Goal: Information Seeking & Learning: Learn about a topic

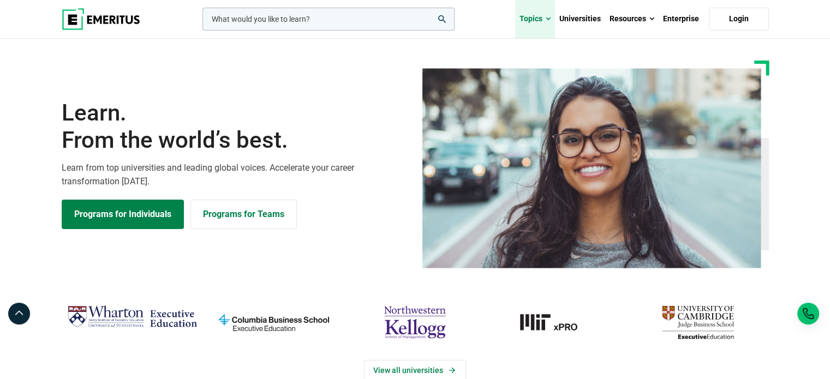
click at [550, 17] on span at bounding box center [548, 19] width 5 height 11
click at [542, 16] on link "Topics" at bounding box center [535, 19] width 40 height 38
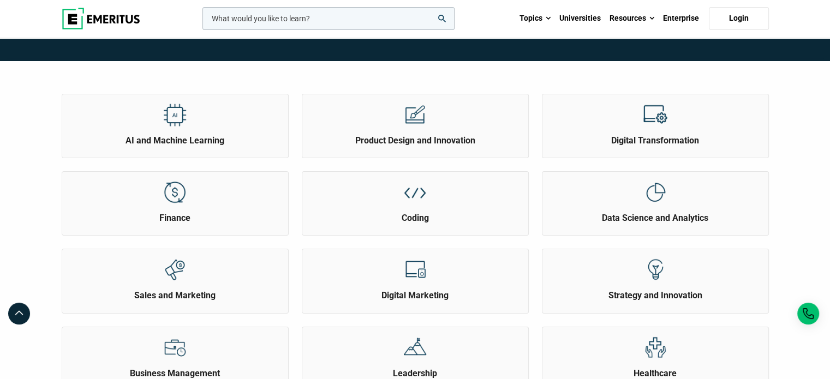
scroll to position [109, 0]
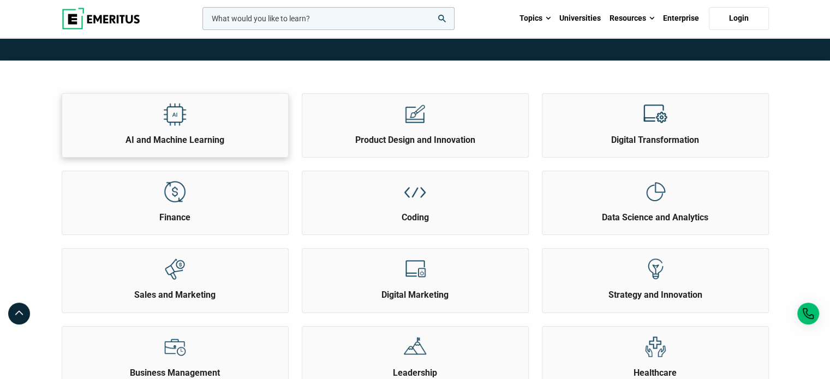
click at [196, 130] on div "AI and Machine Learning" at bounding box center [175, 120] width 226 height 52
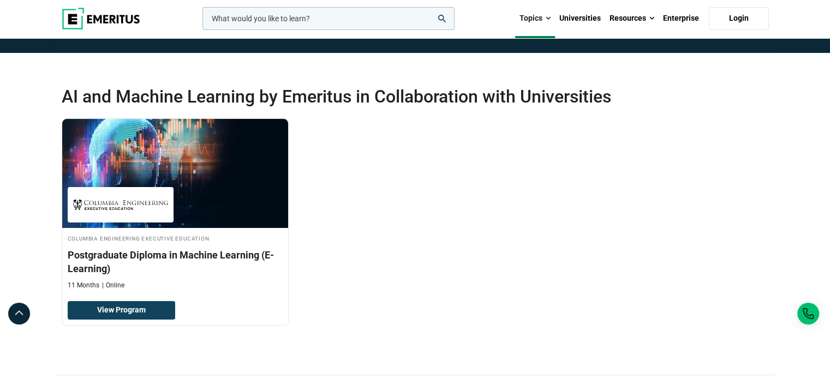
scroll to position [164, 0]
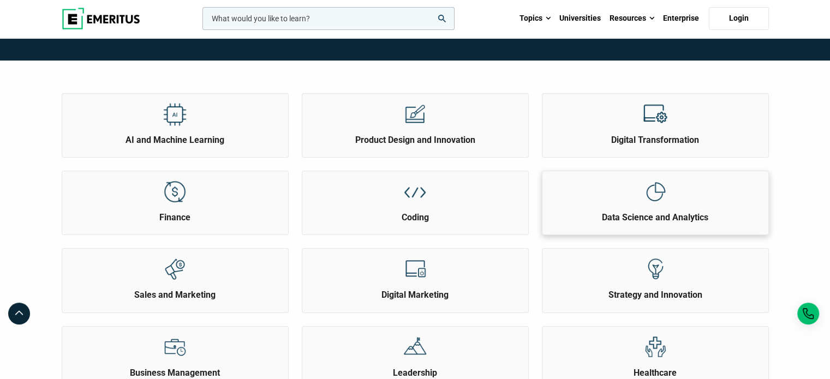
click at [692, 209] on div "Data Science and Analytics" at bounding box center [655, 197] width 226 height 52
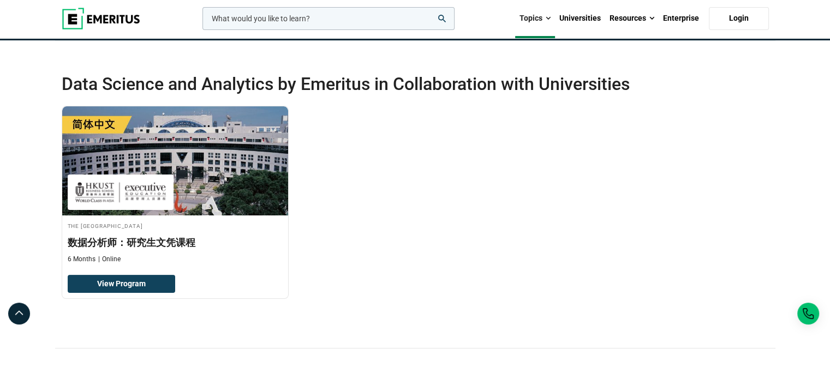
scroll to position [218, 0]
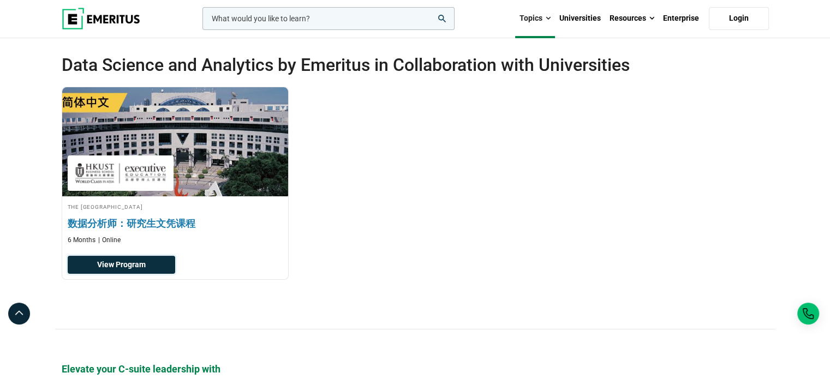
click at [151, 271] on link "View Program" at bounding box center [121, 265] width 107 height 19
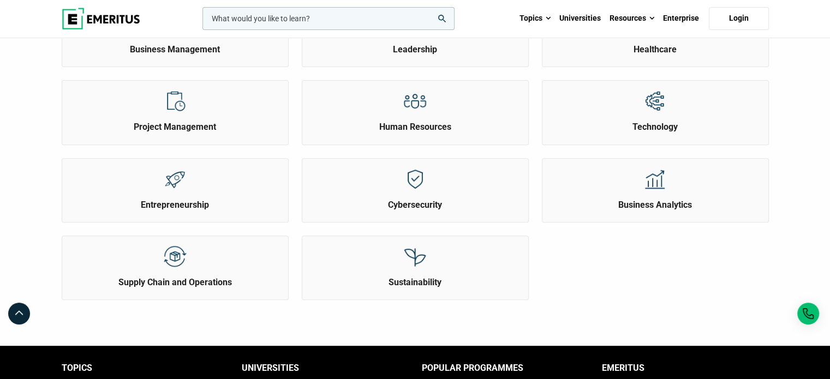
scroll to position [436, 0]
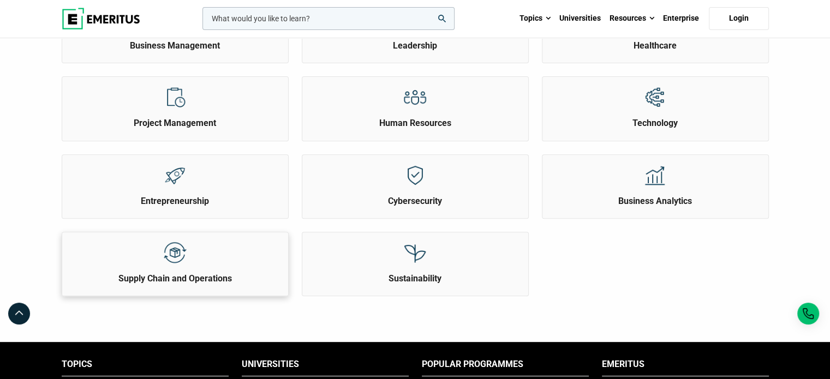
click at [167, 254] on img at bounding box center [175, 253] width 25 height 25
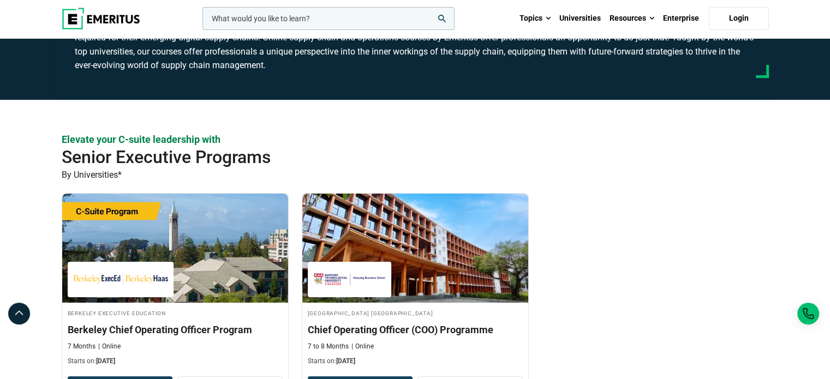
scroll to position [218, 0]
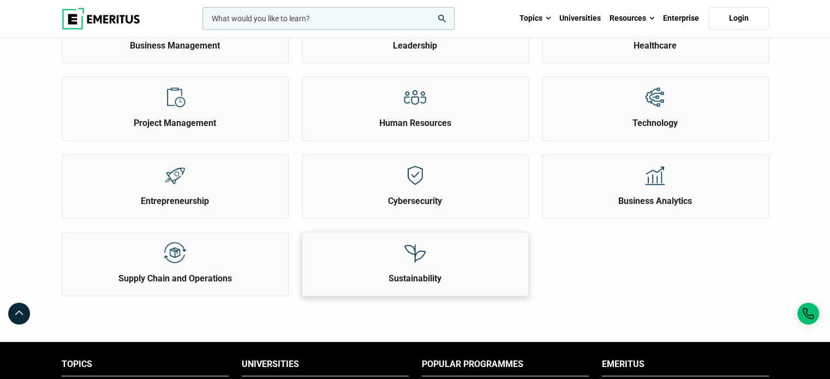
click at [417, 244] on img at bounding box center [415, 253] width 25 height 25
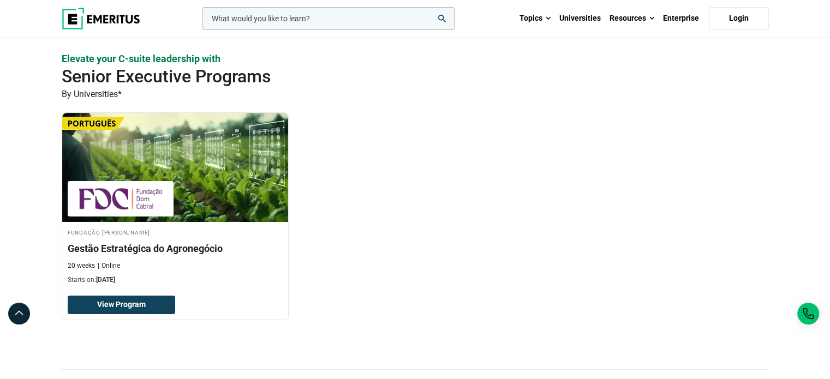
scroll to position [218, 0]
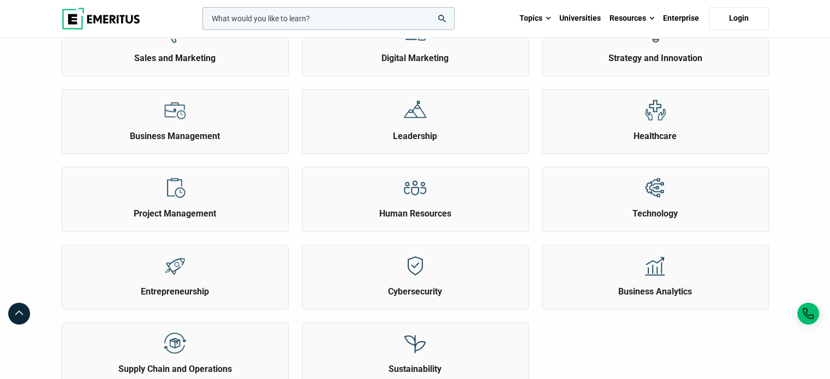
scroll to position [327, 0]
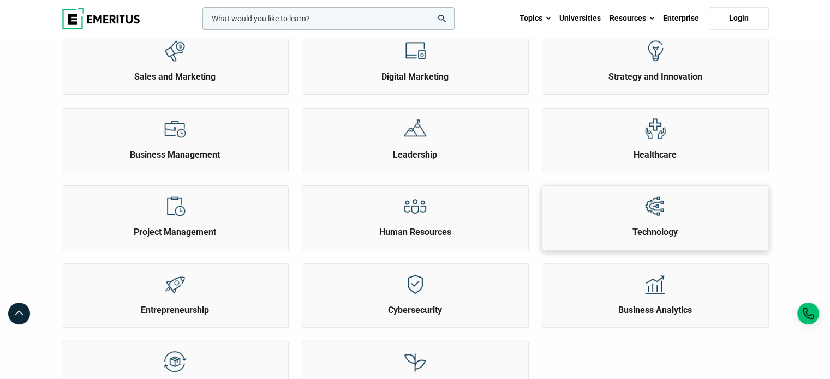
click at [702, 209] on div "Technology" at bounding box center [655, 212] width 226 height 52
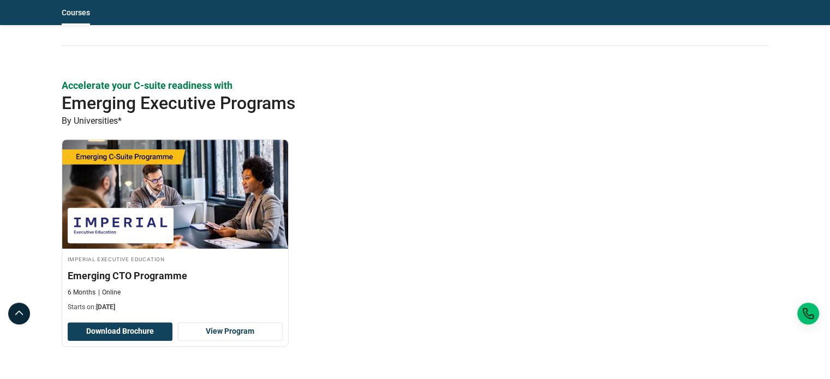
scroll to position [546, 0]
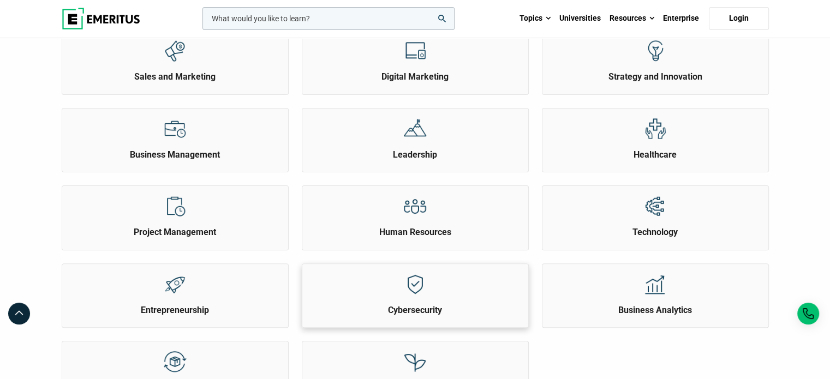
click at [429, 284] on div at bounding box center [414, 284] width 41 height 40
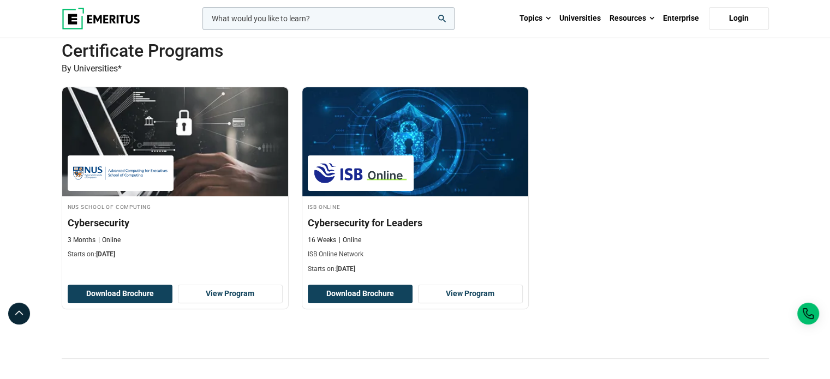
scroll to position [164, 0]
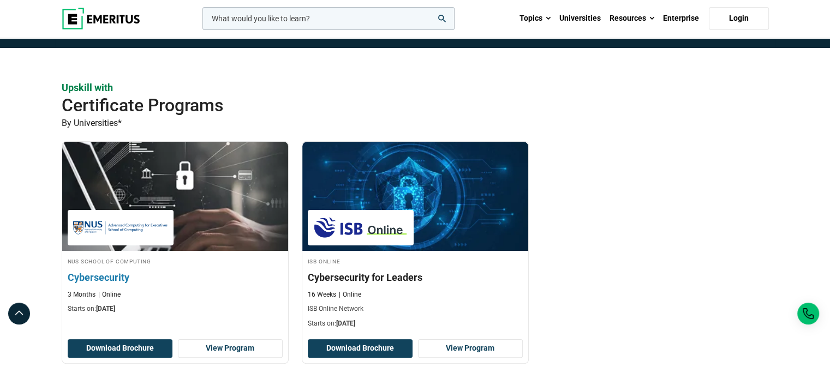
click at [172, 216] on div at bounding box center [121, 227] width 106 height 35
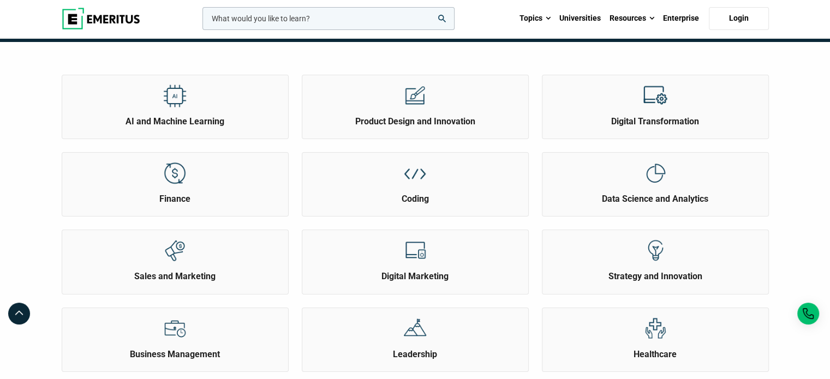
scroll to position [109, 0]
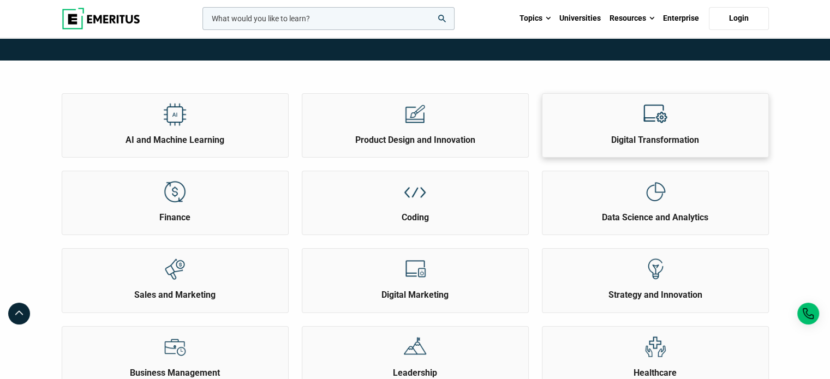
click at [711, 124] on div "Digital Transformation" at bounding box center [655, 120] width 226 height 52
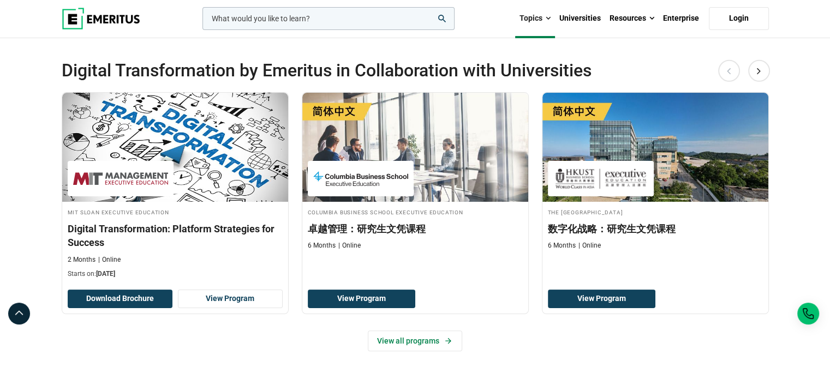
scroll to position [218, 0]
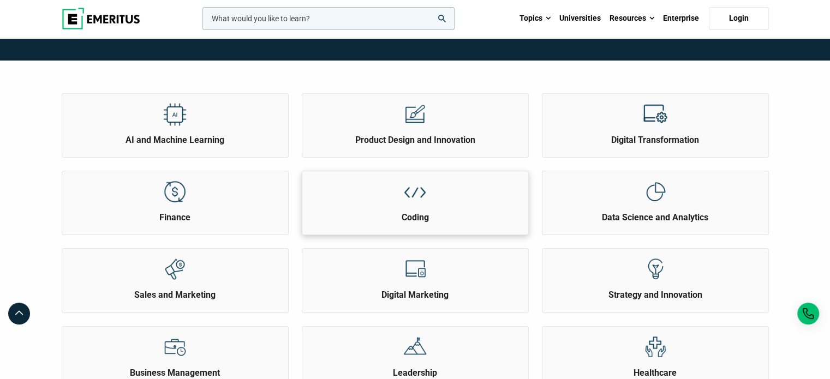
click at [397, 183] on div at bounding box center [414, 191] width 41 height 40
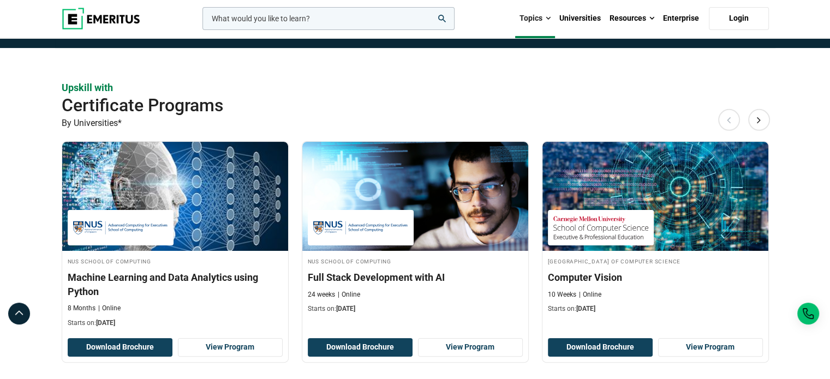
scroll to position [218, 0]
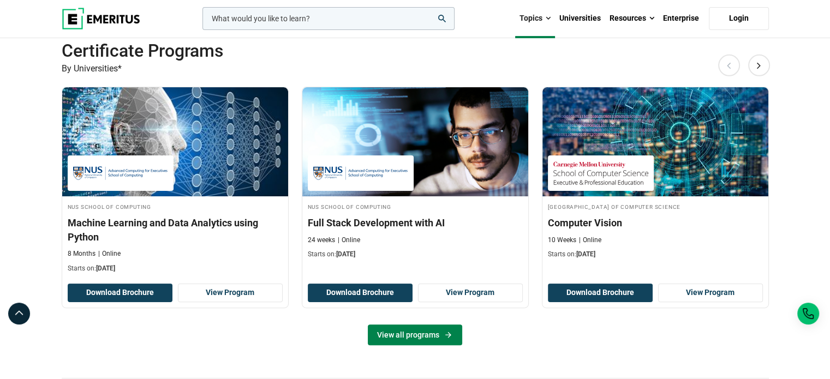
click at [406, 334] on link "View all programs" at bounding box center [415, 335] width 94 height 21
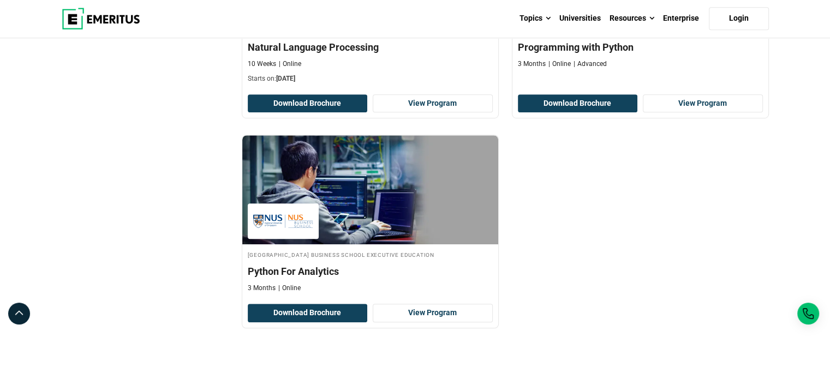
scroll to position [764, 0]
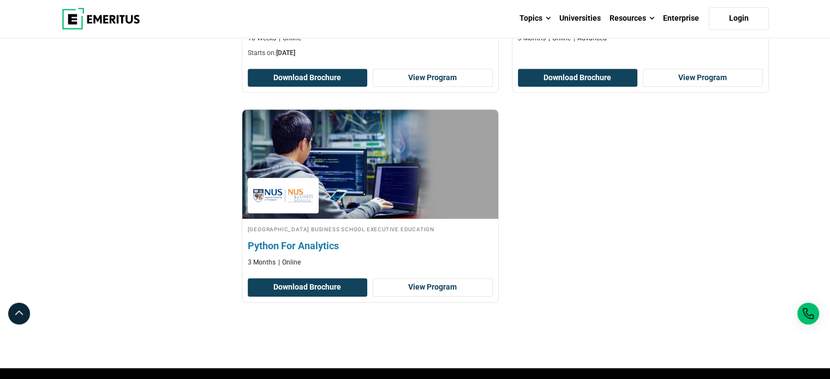
click at [404, 196] on img at bounding box center [369, 164] width 281 height 120
